Goal: Find specific page/section: Find specific page/section

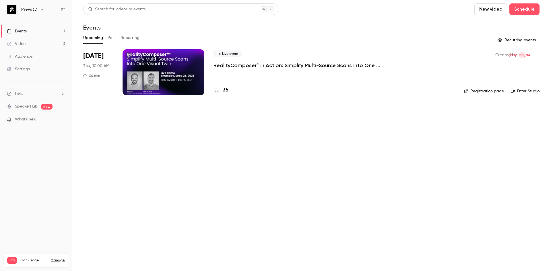
click at [482, 90] on link "Registration page" at bounding box center [484, 91] width 40 height 6
click at [183, 69] on div at bounding box center [164, 72] width 82 height 46
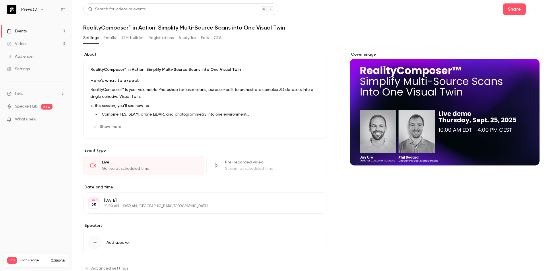
click at [166, 40] on button "Registrations" at bounding box center [161, 37] width 26 height 9
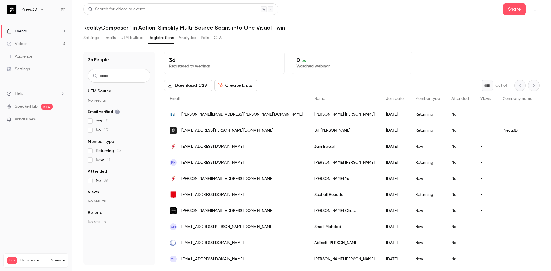
click at [95, 37] on button "Settings" at bounding box center [91, 37] width 16 height 9
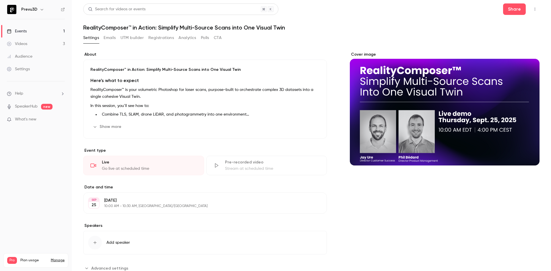
click at [22, 31] on div "Events" at bounding box center [17, 31] width 20 height 6
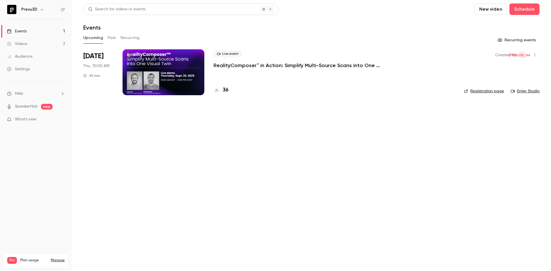
click at [481, 92] on link "Registration page" at bounding box center [484, 91] width 40 height 6
